Goal: Task Accomplishment & Management: Use online tool/utility

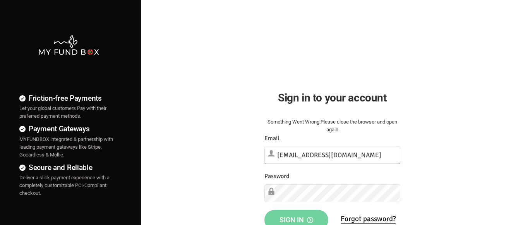
type input "[EMAIL_ADDRESS][DOMAIN_NAME]"
click at [296, 217] on span "Sign in" at bounding box center [297, 220] width 34 height 8
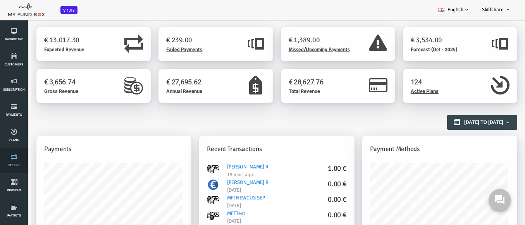
click at [14, 161] on link "Pay Link" at bounding box center [13, 160] width 23 height 25
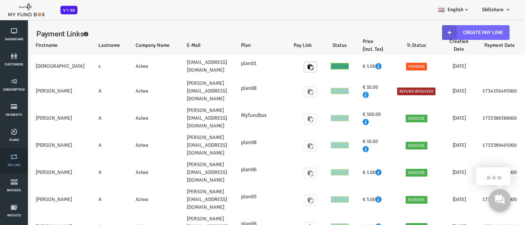
select select "100"
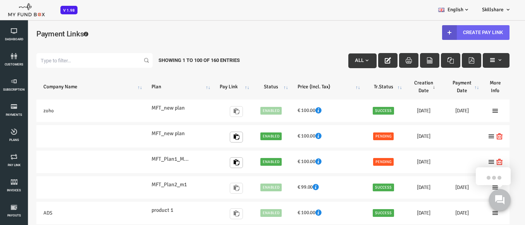
click at [449, 32] on link "Create Pay Link" at bounding box center [454, 32] width 67 height 15
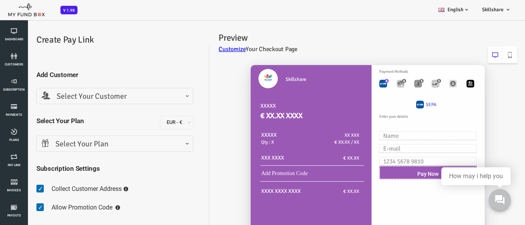
click at [93, 96] on span "Select Your Customer" at bounding box center [94, 97] width 147 height 12
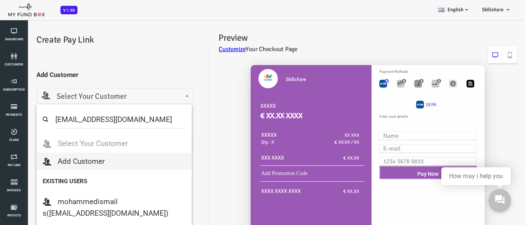
select select "[EMAIL_ADDRESS][DOMAIN_NAME]"
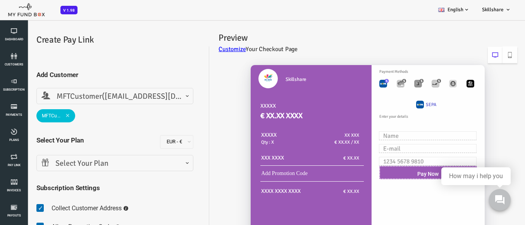
click at [93, 163] on span "Select Your Plan" at bounding box center [94, 164] width 147 height 12
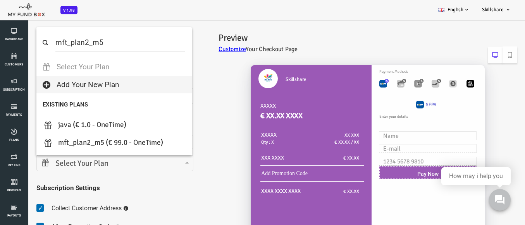
select select "MFT_Plan2_m5"
